Goal: Find specific page/section: Find specific page/section

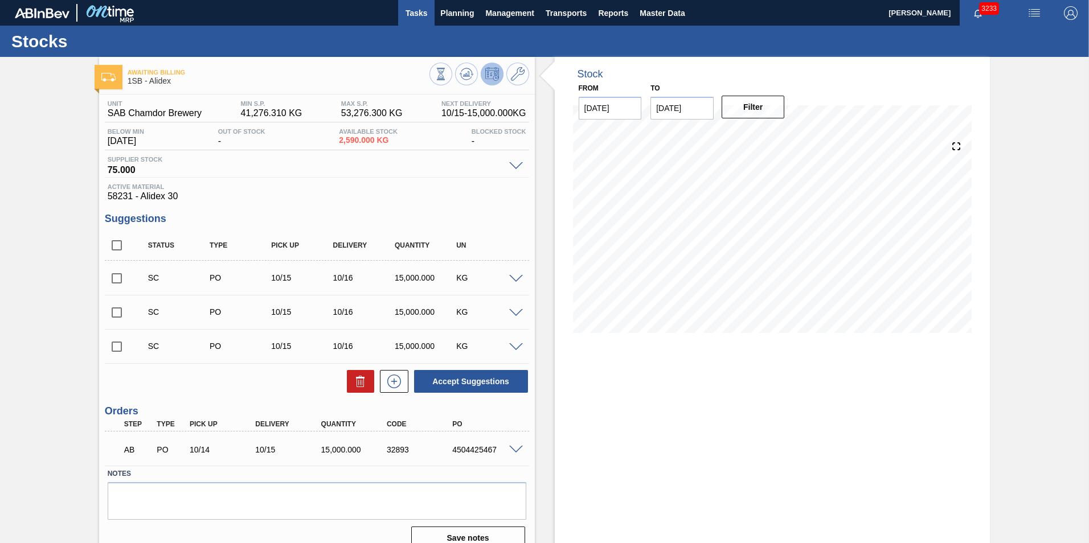
click at [417, 12] on span "Tasks" at bounding box center [416, 13] width 25 height 14
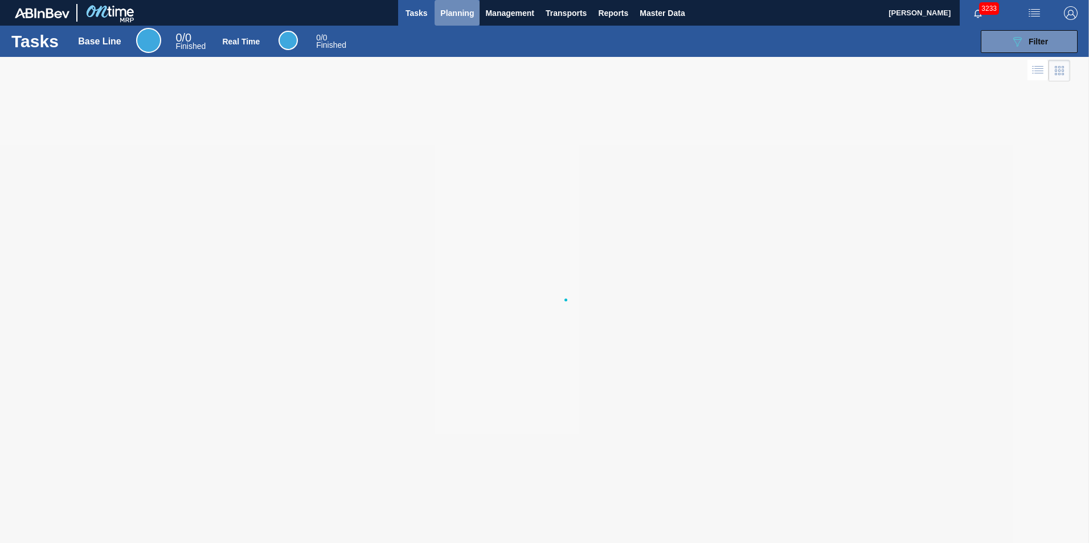
click at [449, 15] on span "Planning" at bounding box center [457, 13] width 34 height 14
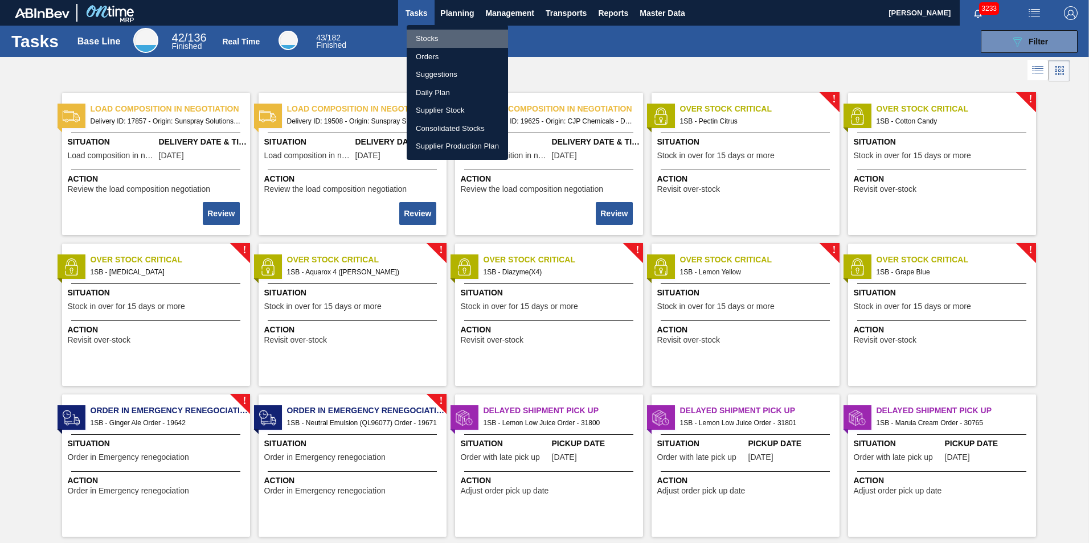
click at [434, 37] on li "Stocks" at bounding box center [457, 39] width 101 height 18
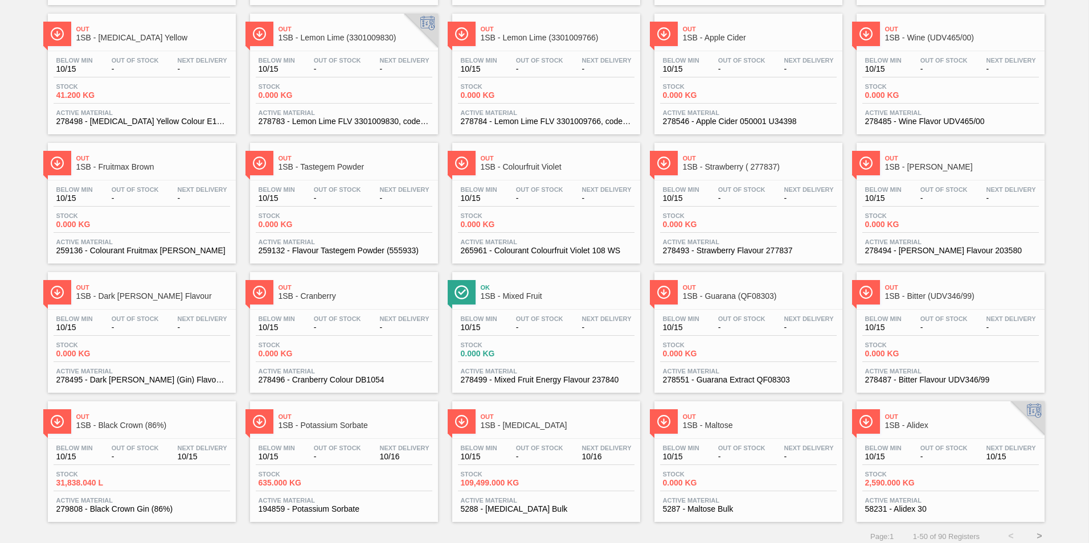
scroll to position [862, 0]
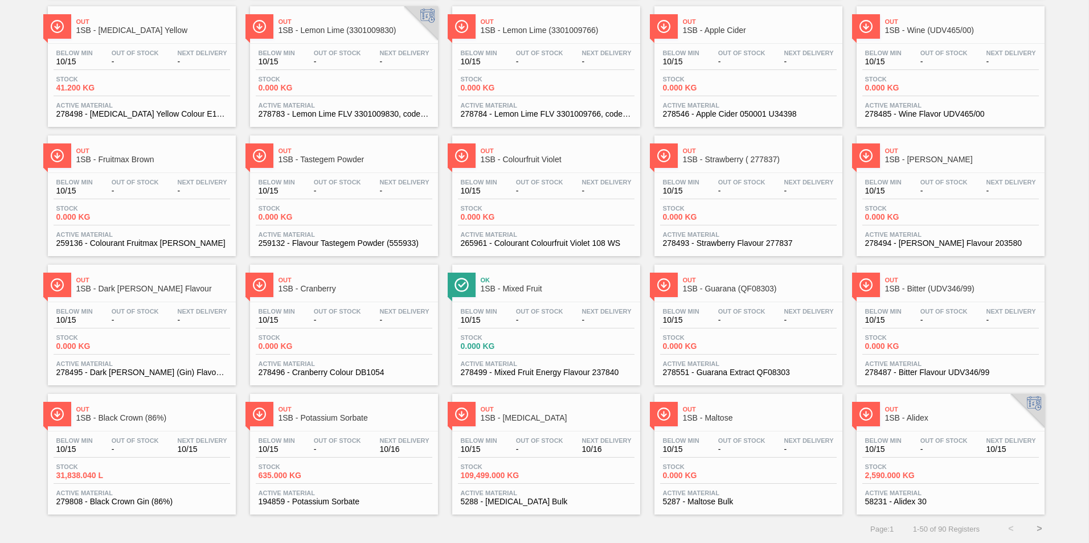
click at [476, 433] on div "Below Min 10/15 Out Of Stock - Next Delivery 10/16 Stock 109,499.000 KG Active …" at bounding box center [546, 470] width 188 height 77
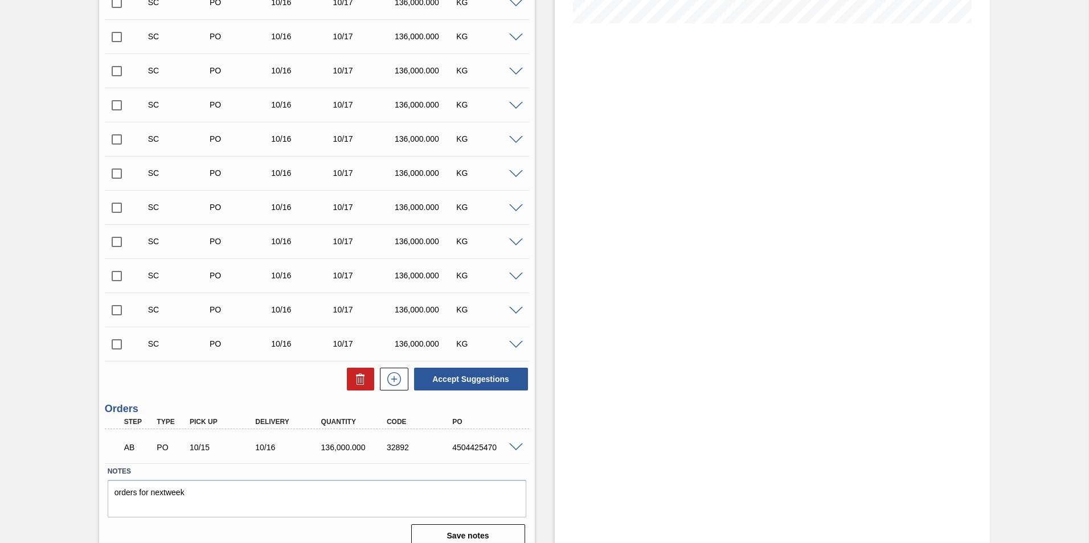
scroll to position [323, 0]
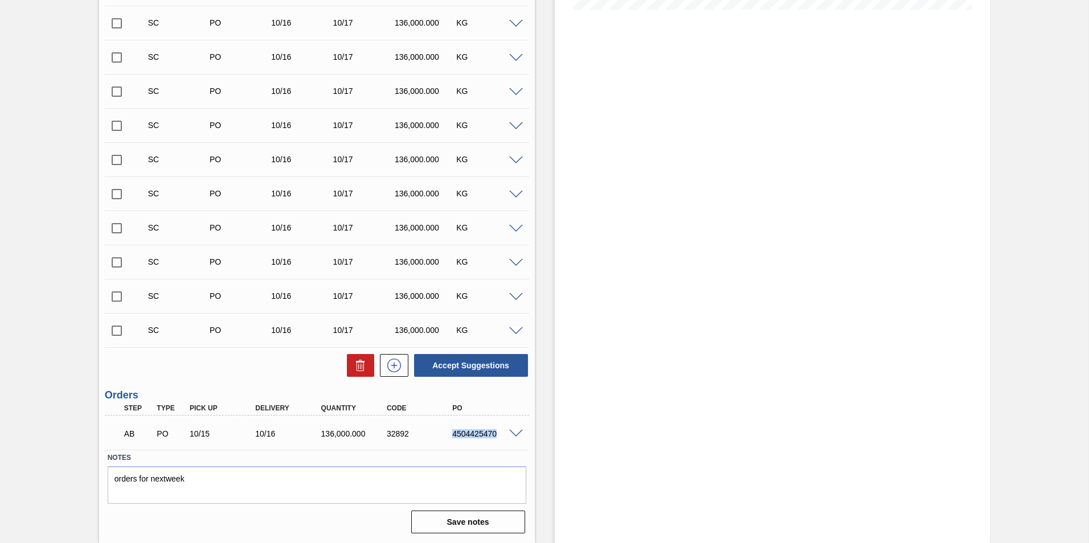
drag, startPoint x: 450, startPoint y: 433, endPoint x: 497, endPoint y: 438, distance: 47.0
click at [497, 438] on div "4504425470" at bounding box center [485, 433] width 73 height 9
copy div "4504425470"
click at [646, 125] on div "Stock From [DATE] to [DATE] Filter" at bounding box center [773, 138] width 436 height 810
